Goal: Navigation & Orientation: Go to known website

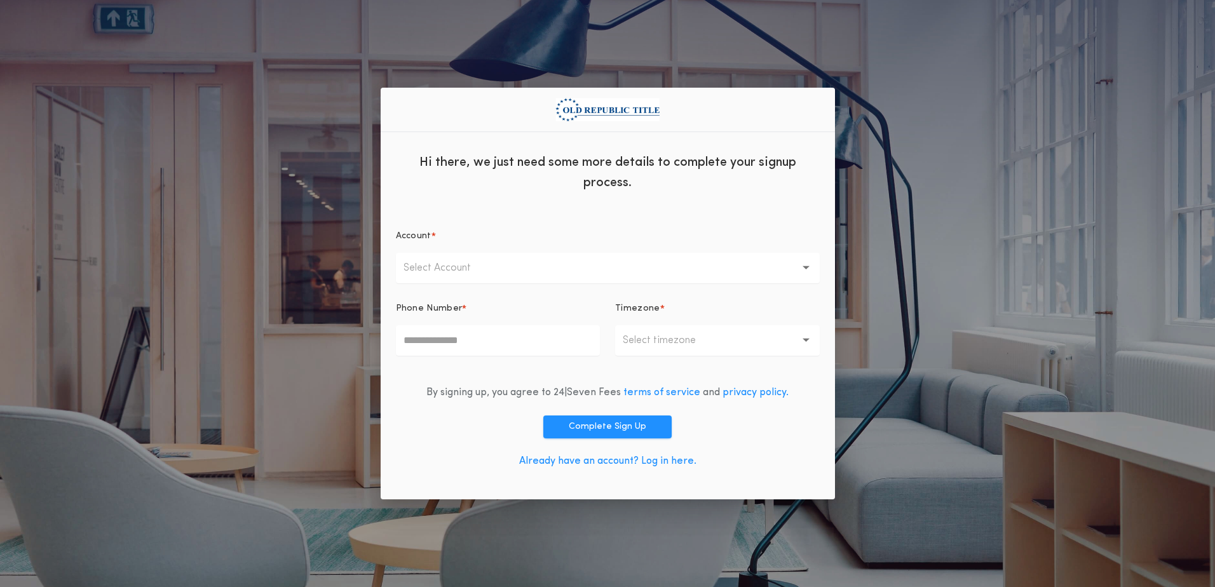
click at [599, 461] on link "Already have an account? Log in here." at bounding box center [607, 461] width 177 height 10
